Goal: Task Accomplishment & Management: Manage account settings

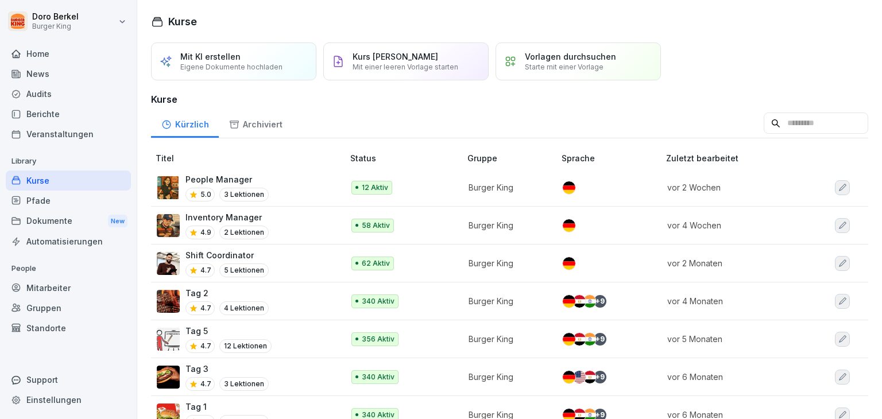
click at [211, 180] on p "People Manager" at bounding box center [226, 179] width 83 height 12
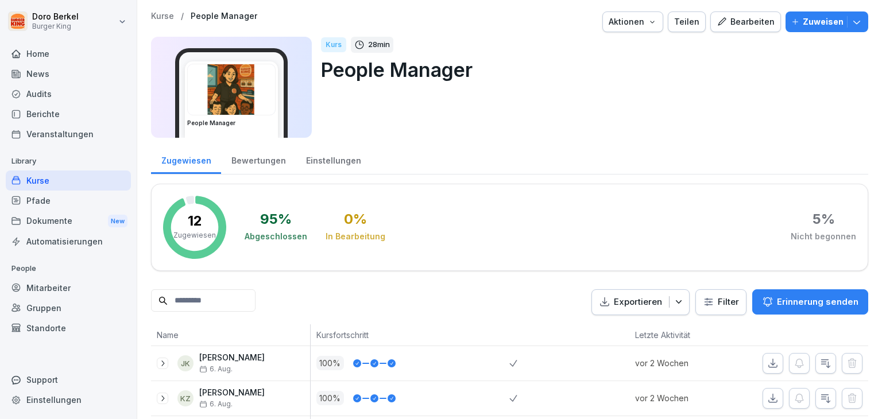
click at [735, 26] on div "Bearbeiten" at bounding box center [745, 22] width 58 height 13
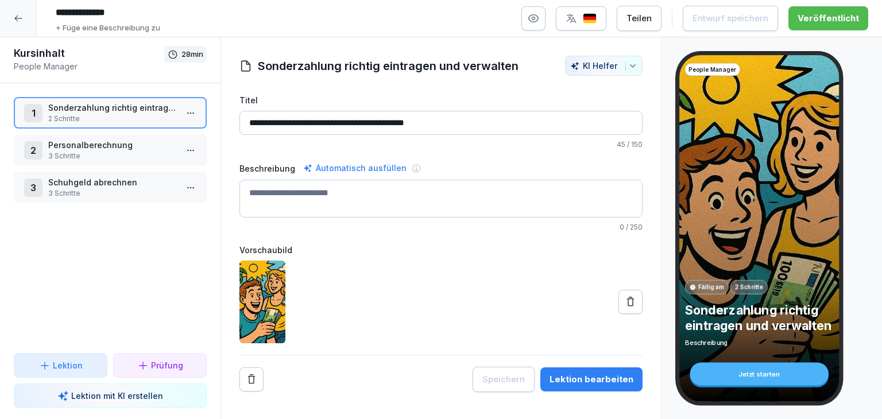
click at [73, 189] on p "3 Schritte" at bounding box center [112, 193] width 129 height 10
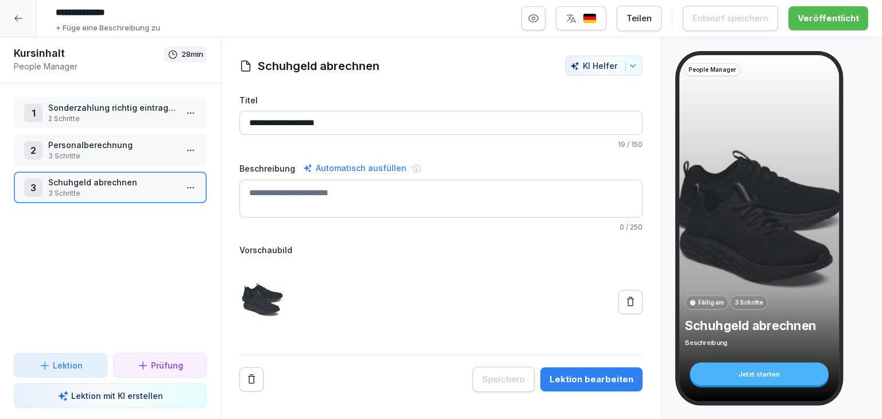
click at [585, 387] on button "Lektion bearbeiten" at bounding box center [591, 379] width 102 height 24
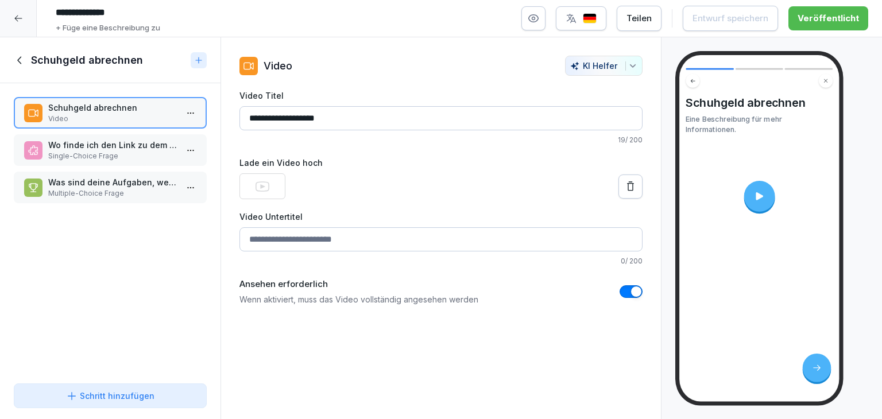
click at [626, 185] on icon at bounding box center [630, 186] width 11 height 11
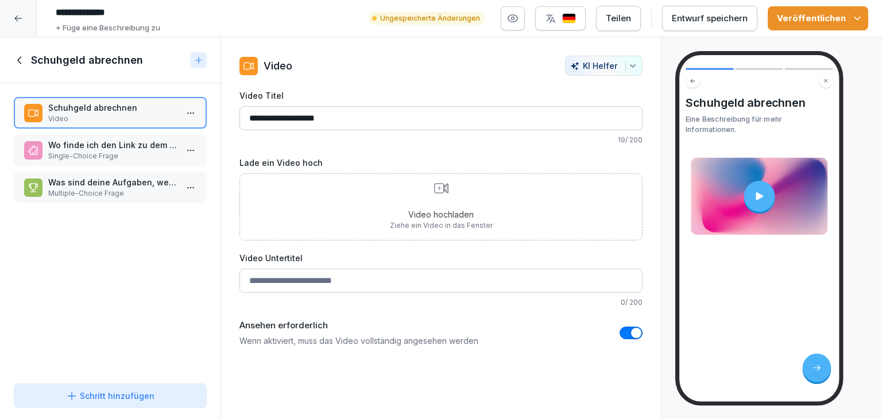
click at [450, 208] on p "Video hochladen" at bounding box center [441, 214] width 103 height 12
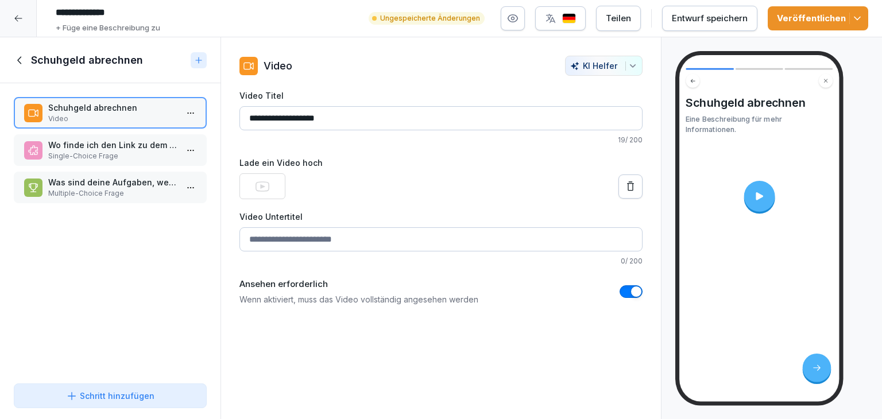
click at [728, 24] on div "Entwurf speichern" at bounding box center [710, 18] width 76 height 13
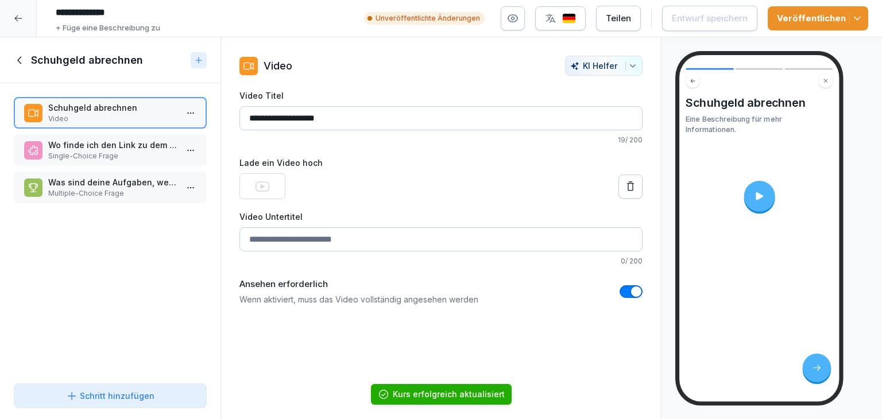
click at [857, 17] on icon "button" at bounding box center [856, 18] width 11 height 11
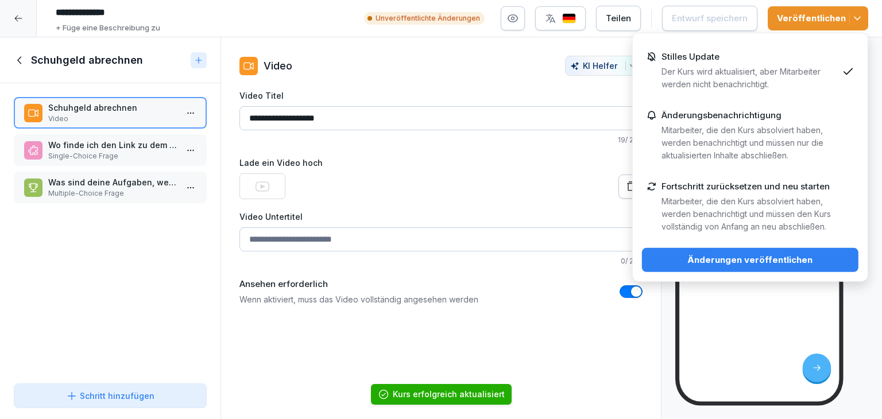
click at [733, 204] on p "Mitarbeiter, die den Kurs absolviert haben, werden benachrichtigt und müssen de…" at bounding box center [749, 214] width 176 height 38
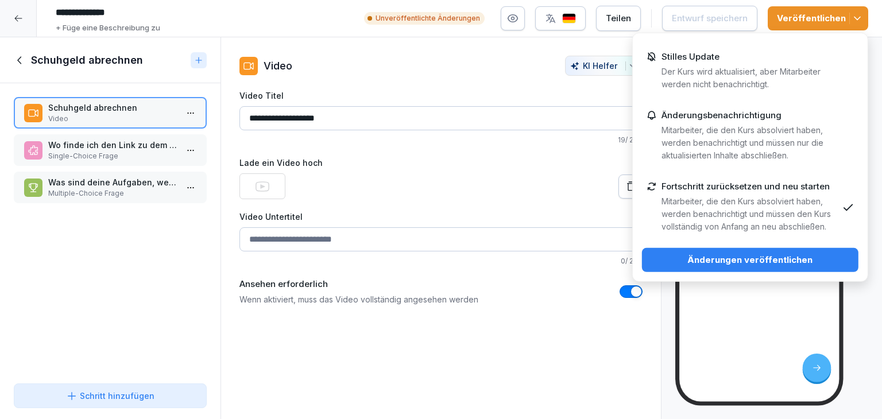
click at [729, 130] on p "Mitarbeiter, die den Kurs absolviert haben, werden benachrichtigt und müssen nu…" at bounding box center [749, 143] width 176 height 38
click at [744, 258] on div "Änderungen veröffentlichen" at bounding box center [750, 260] width 198 height 13
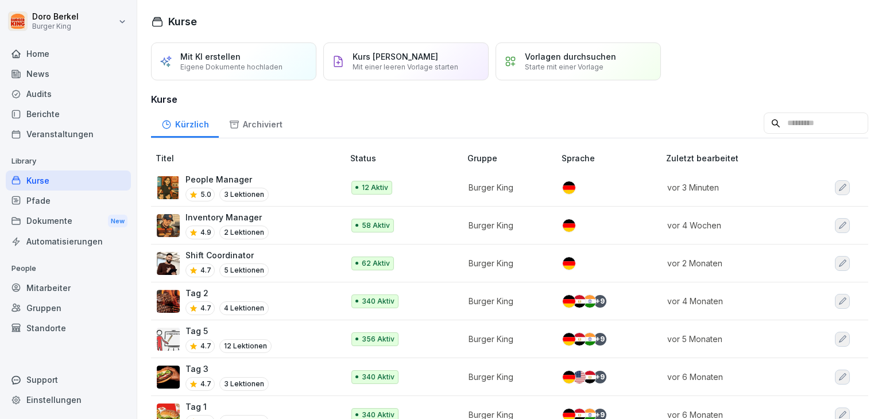
click at [224, 175] on p "People Manager" at bounding box center [226, 179] width 83 height 12
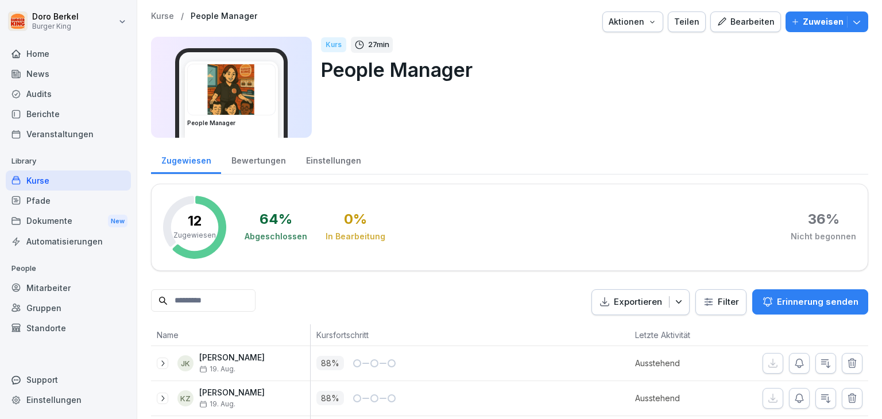
click at [851, 17] on icon "button" at bounding box center [856, 21] width 11 height 11
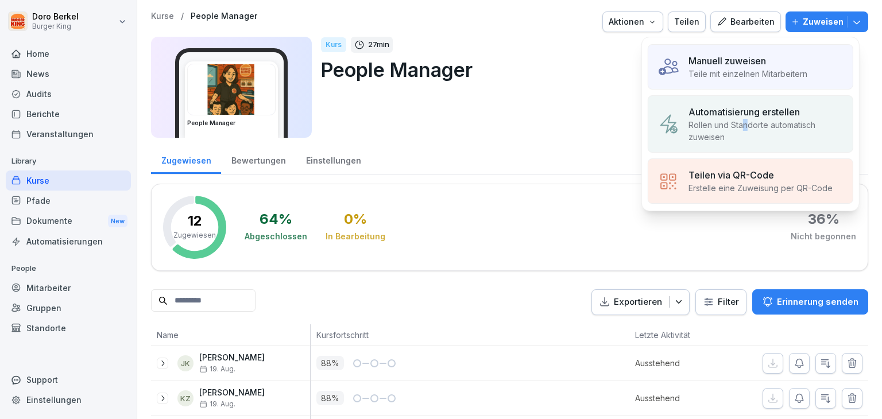
click at [745, 122] on p "Rollen und Standorte automatisch zuweisen" at bounding box center [765, 131] width 155 height 24
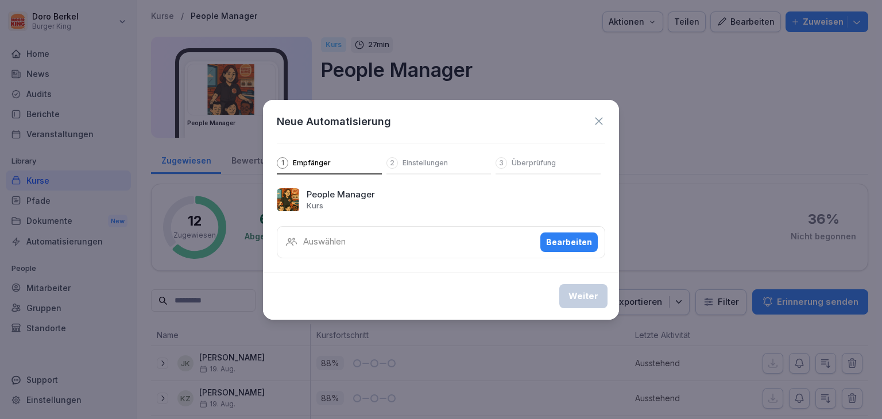
click at [392, 239] on div "Auswählen Bearbeiten" at bounding box center [441, 242] width 328 height 32
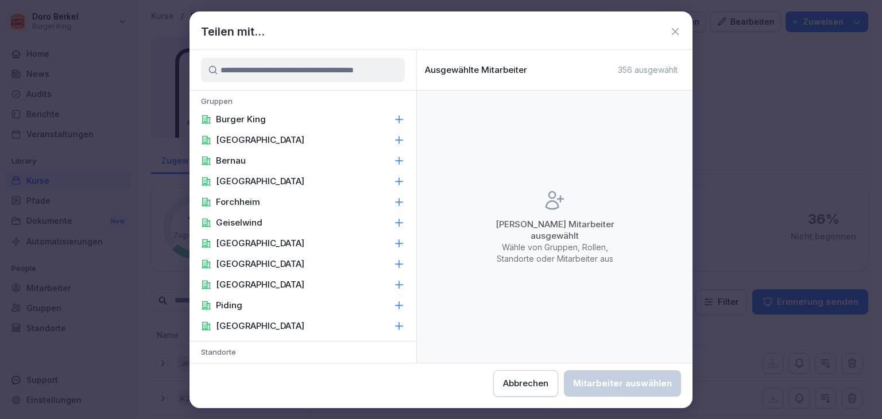
click at [672, 32] on icon at bounding box center [674, 31] width 11 height 11
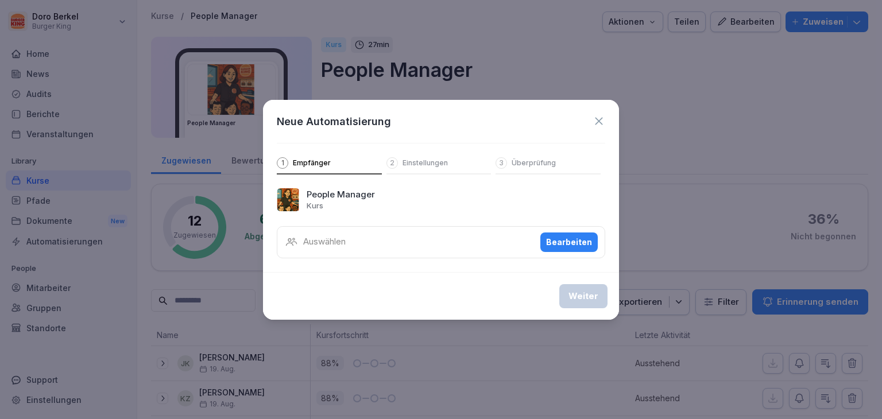
click at [599, 122] on icon at bounding box center [598, 121] width 13 height 13
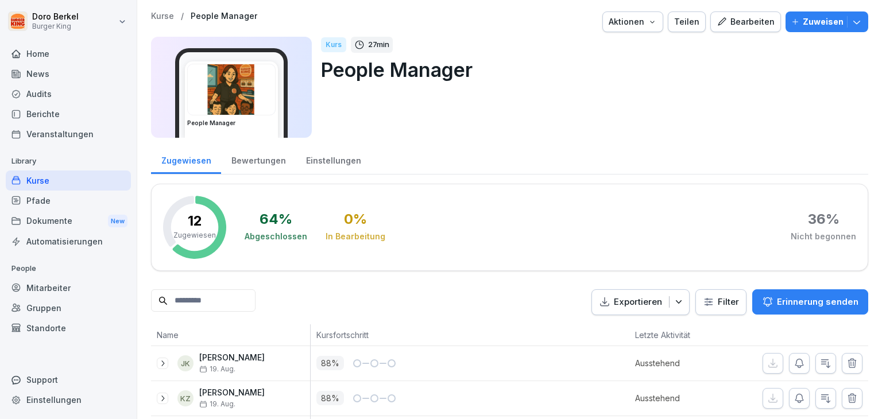
click at [51, 303] on div "Gruppen" at bounding box center [68, 308] width 125 height 20
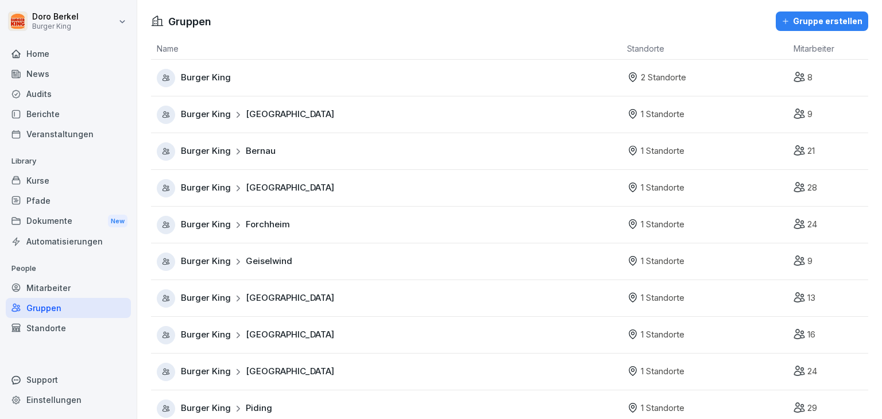
click at [38, 80] on div "News" at bounding box center [68, 74] width 125 height 20
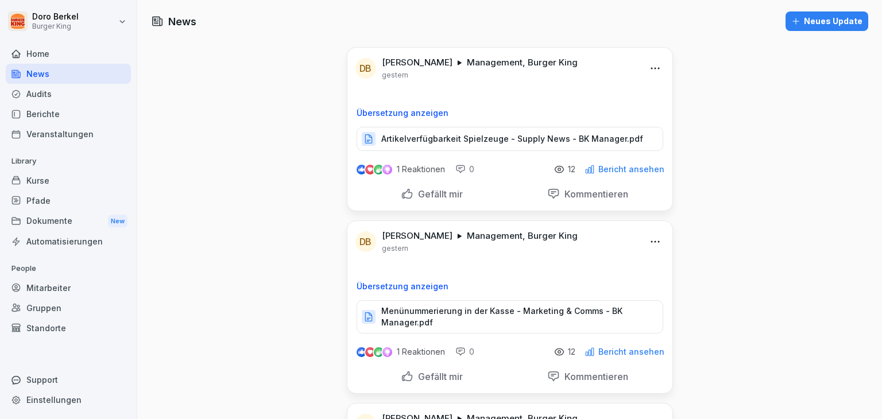
click at [819, 19] on div "Neues Update" at bounding box center [826, 21] width 71 height 13
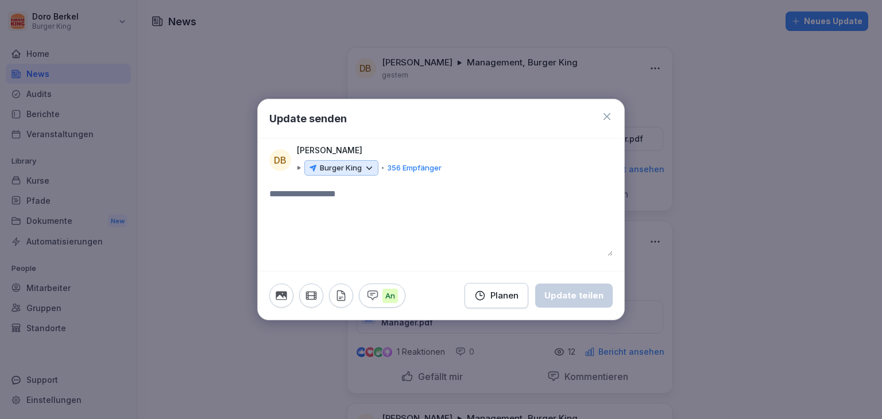
click at [340, 172] on p "Burger King" at bounding box center [341, 167] width 42 height 11
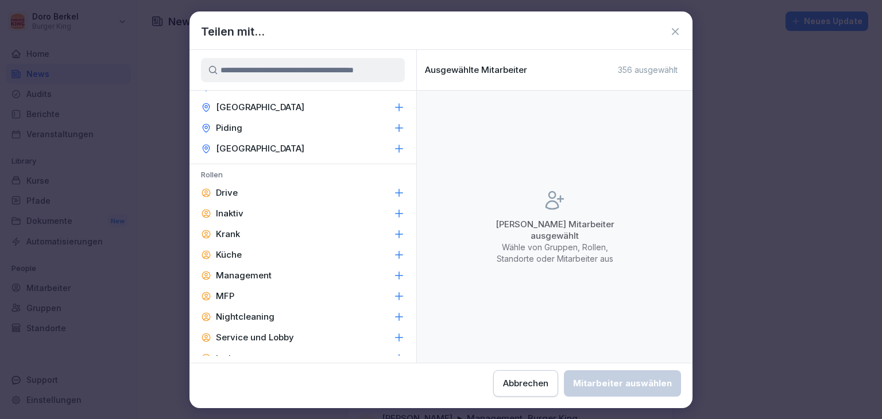
scroll to position [486, 0]
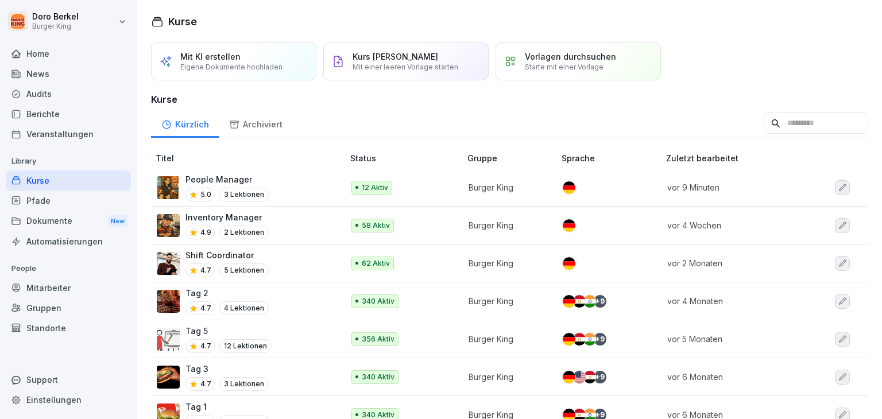
click at [41, 217] on div "Dokumente New" at bounding box center [68, 221] width 125 height 21
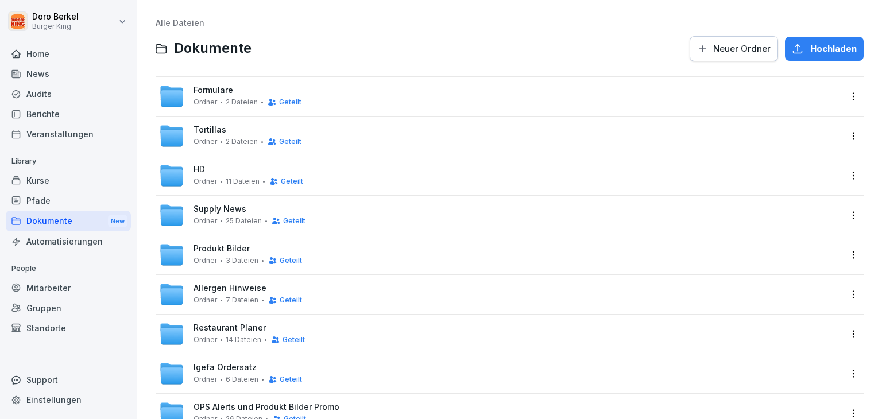
click at [211, 88] on span "Formulare" at bounding box center [213, 91] width 40 height 10
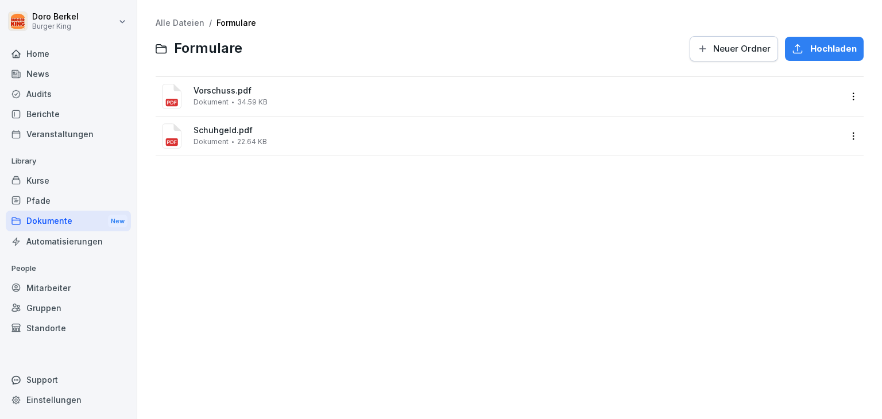
click at [177, 22] on link "Alle Dateien" at bounding box center [180, 23] width 49 height 10
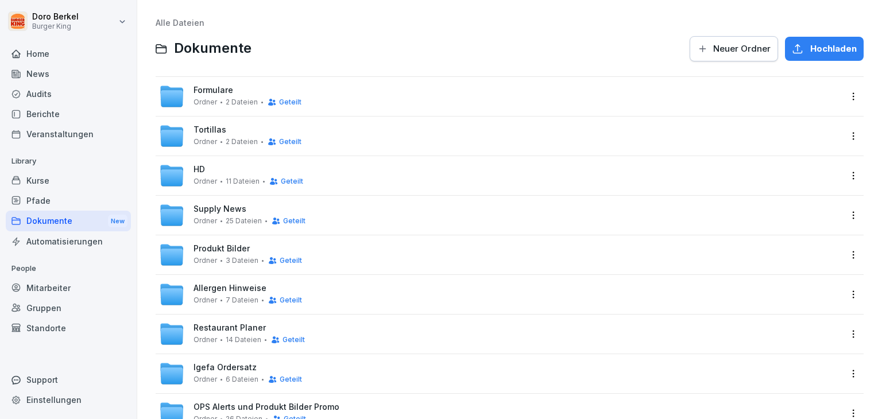
click at [231, 201] on div "Supply News [PERSON_NAME] 25 Dateien Geteilt" at bounding box center [500, 215] width 689 height 39
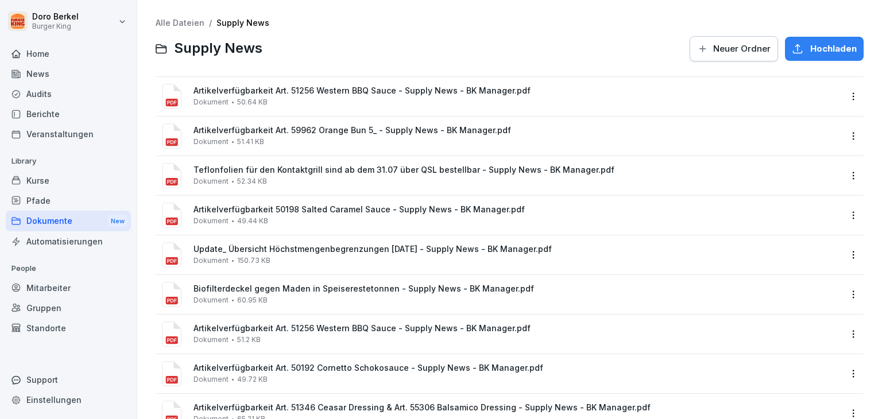
click at [179, 19] on link "Alle Dateien" at bounding box center [180, 23] width 49 height 10
